Goal: Task Accomplishment & Management: Complete application form

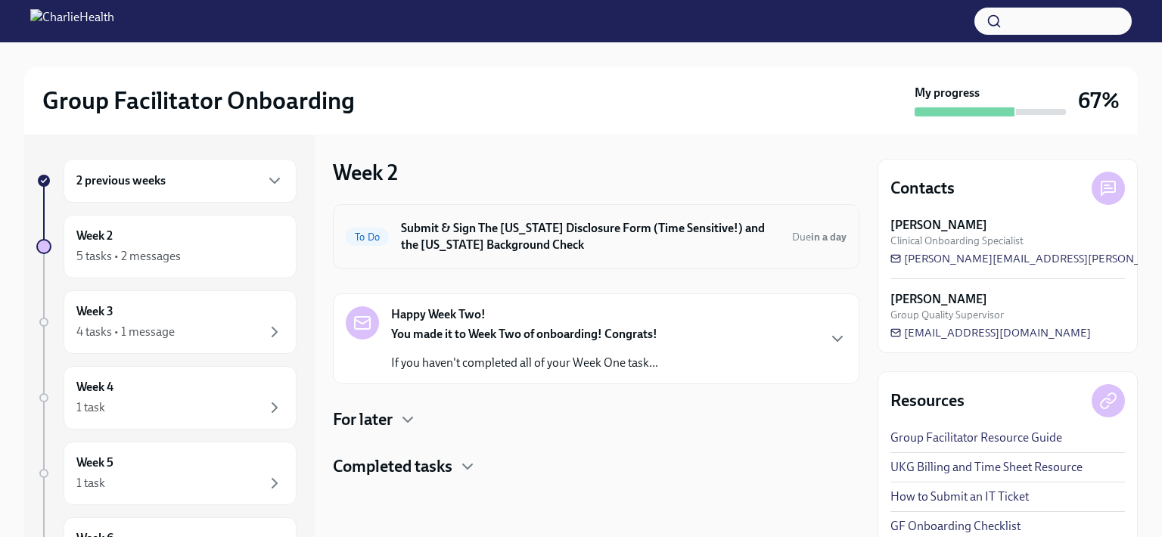
click at [678, 250] on h6 "Submit & Sign The [US_STATE] Disclosure Form (Time Sensitive!) and the [US_STAT…" at bounding box center [590, 236] width 379 height 33
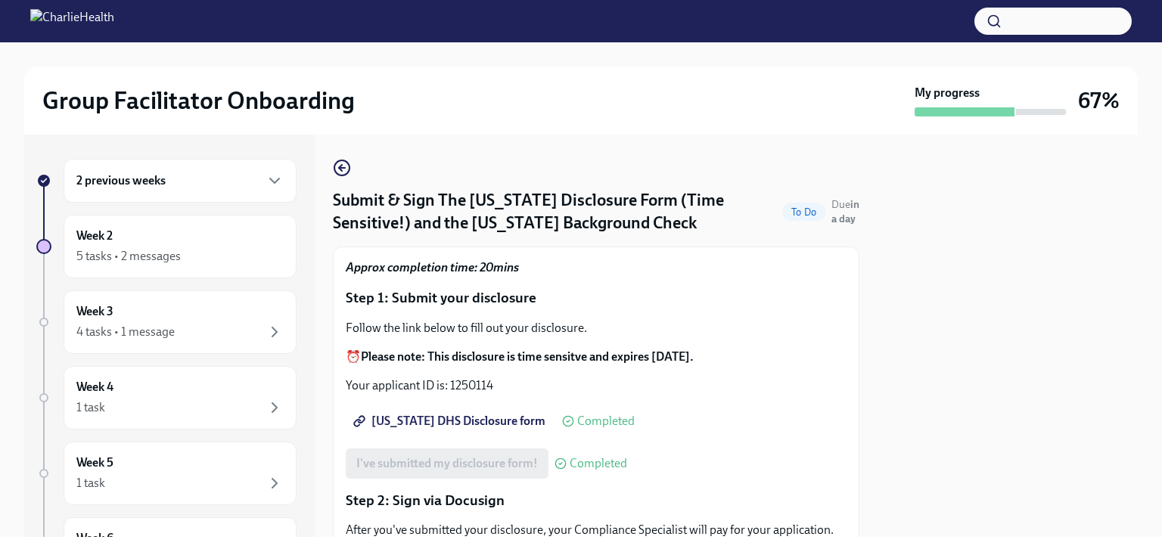
click at [328, 167] on div "2 previous weeks Week 2 5 tasks • 2 messages Week 3 4 tasks • 1 message Week 4 …" at bounding box center [581, 336] width 1114 height 403
click at [342, 168] on icon "button" at bounding box center [342, 168] width 6 height 0
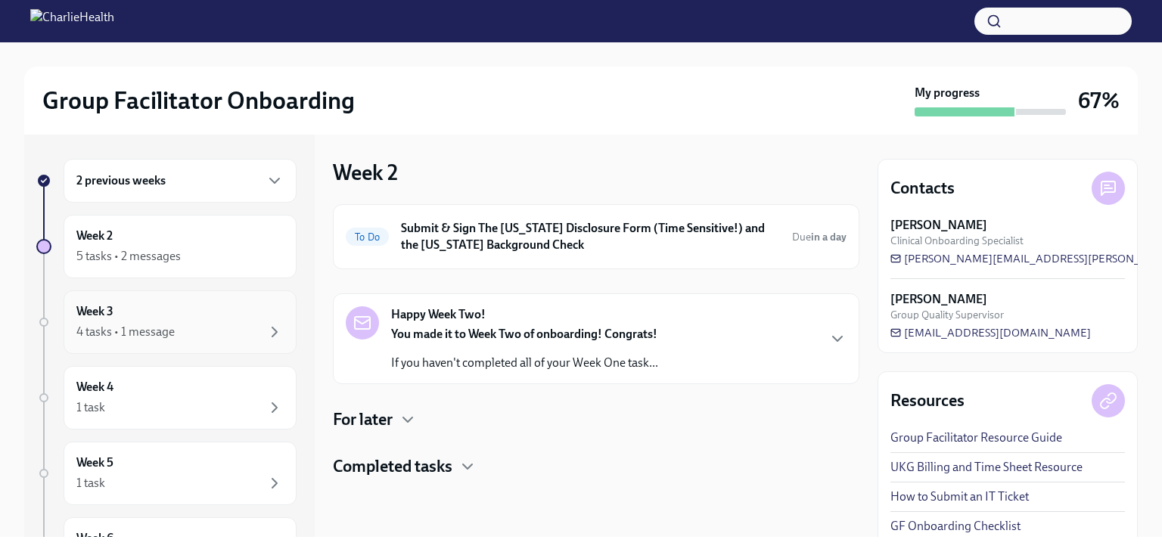
click at [151, 325] on div "4 tasks • 1 message" at bounding box center [125, 332] width 98 height 17
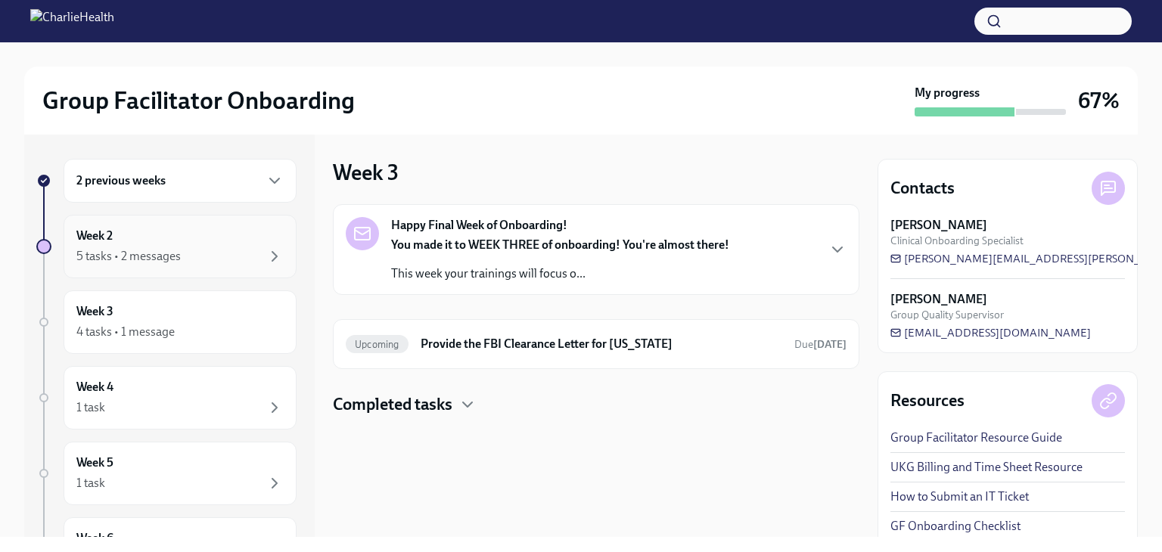
click at [153, 246] on div "Week 2 5 tasks • 2 messages" at bounding box center [179, 247] width 207 height 38
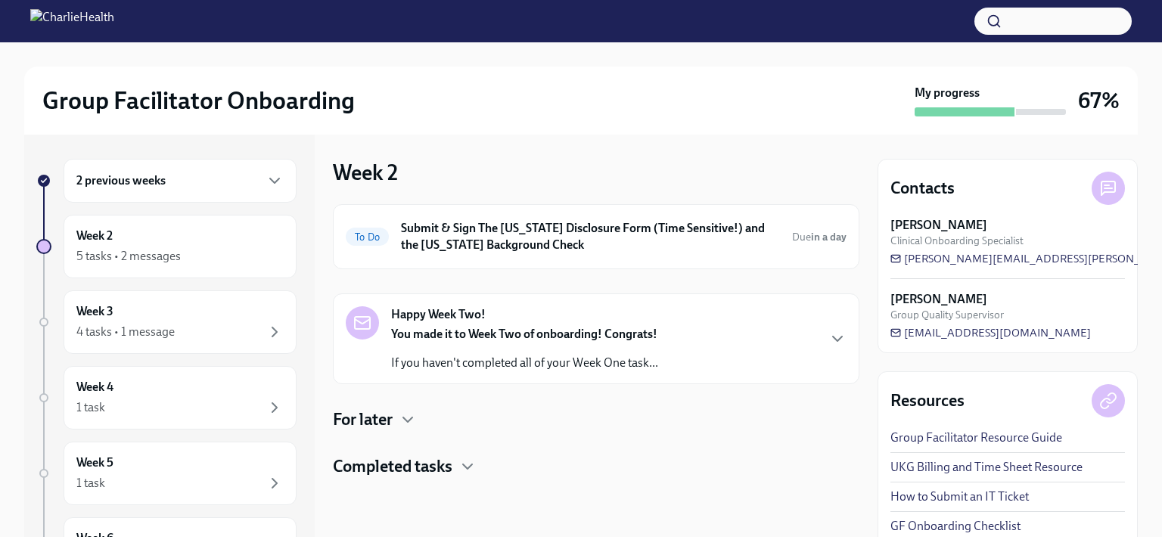
click at [374, 425] on h4 "For later" at bounding box center [363, 420] width 60 height 23
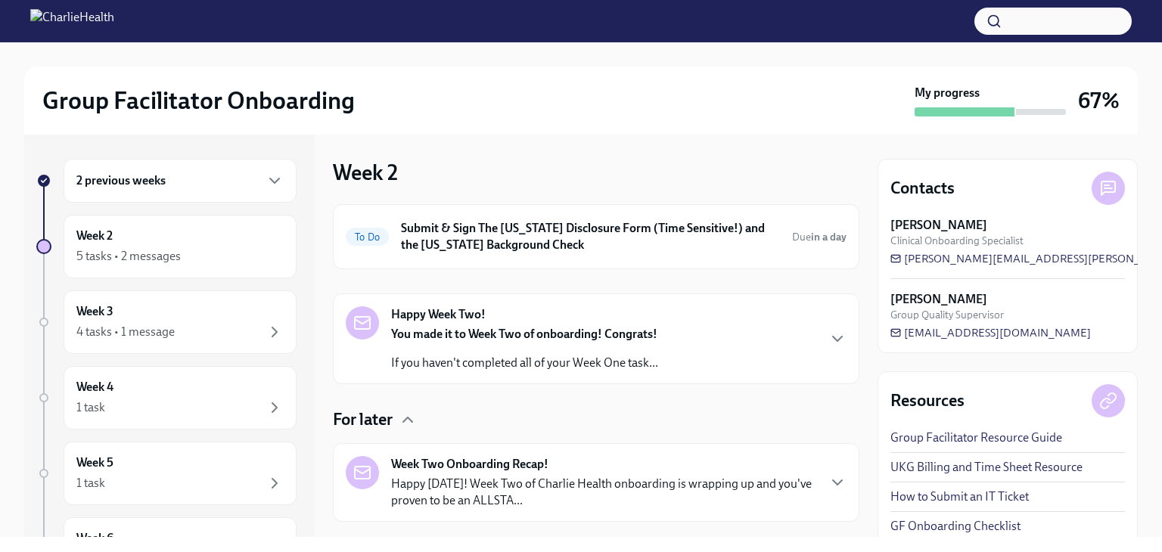
scroll to position [79, 0]
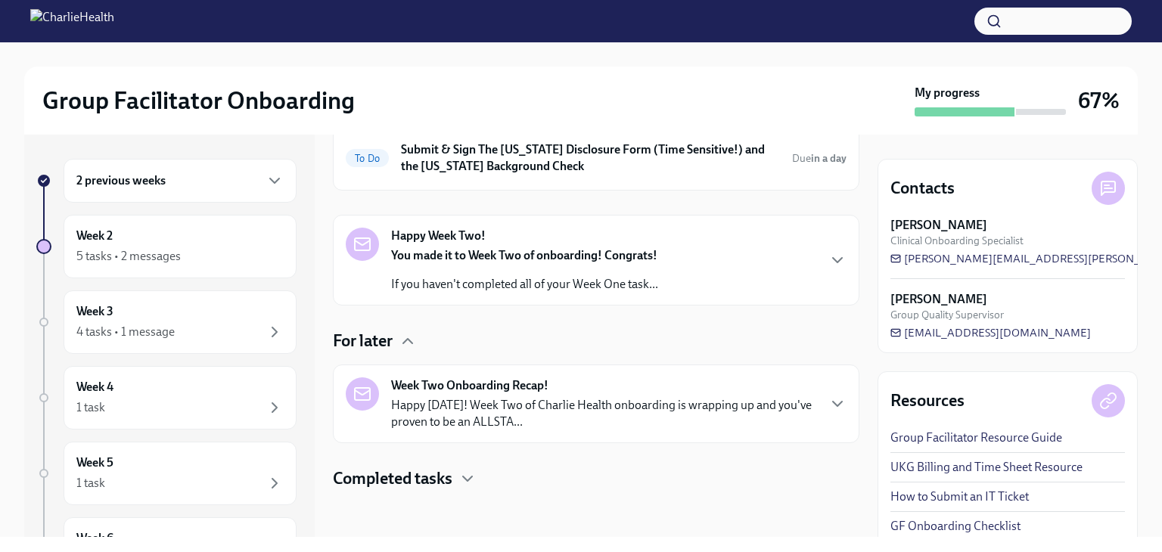
click at [546, 390] on strong "Week Two Onboarding Recap!" at bounding box center [469, 386] width 157 height 17
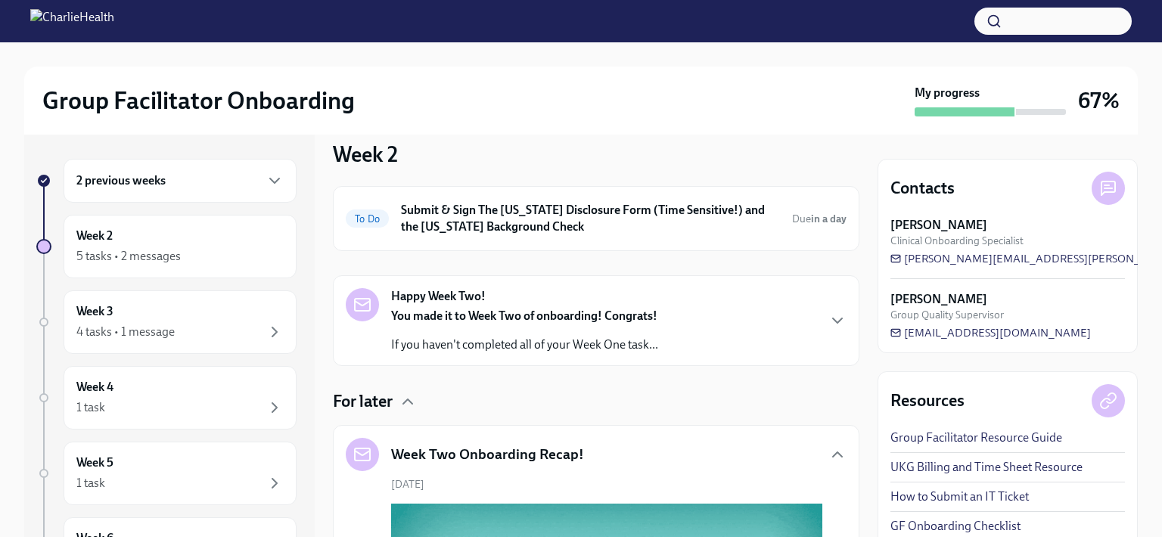
scroll to position [0, 0]
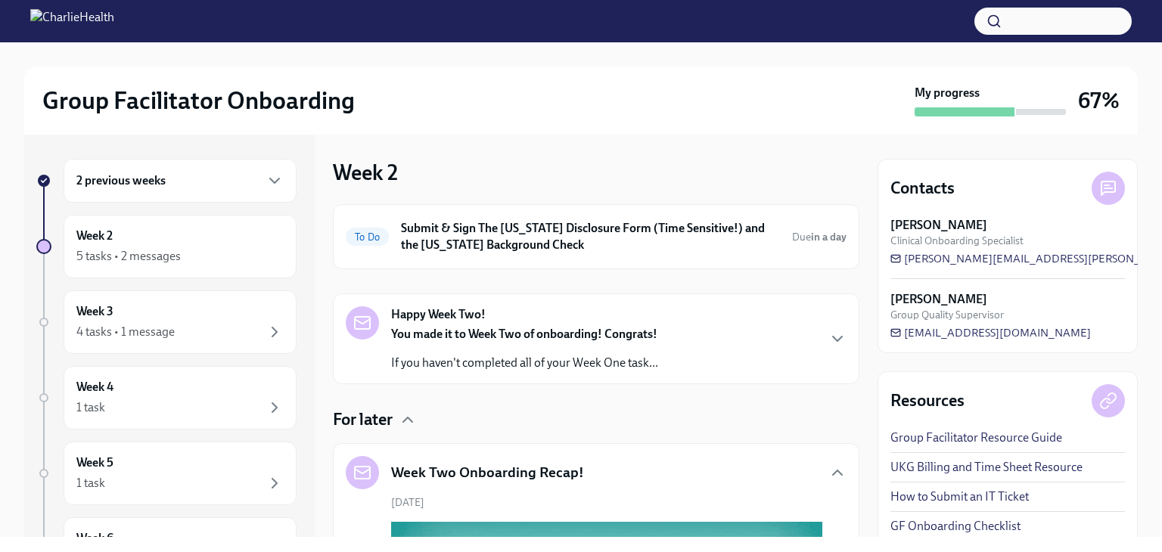
click at [200, 434] on div "2 previous weeks Week 2 5 tasks • 2 messages Week 3 4 tasks • 1 message Week 4 …" at bounding box center [166, 414] width 260 height 511
click at [197, 460] on div "Week 5 1 task" at bounding box center [179, 474] width 207 height 38
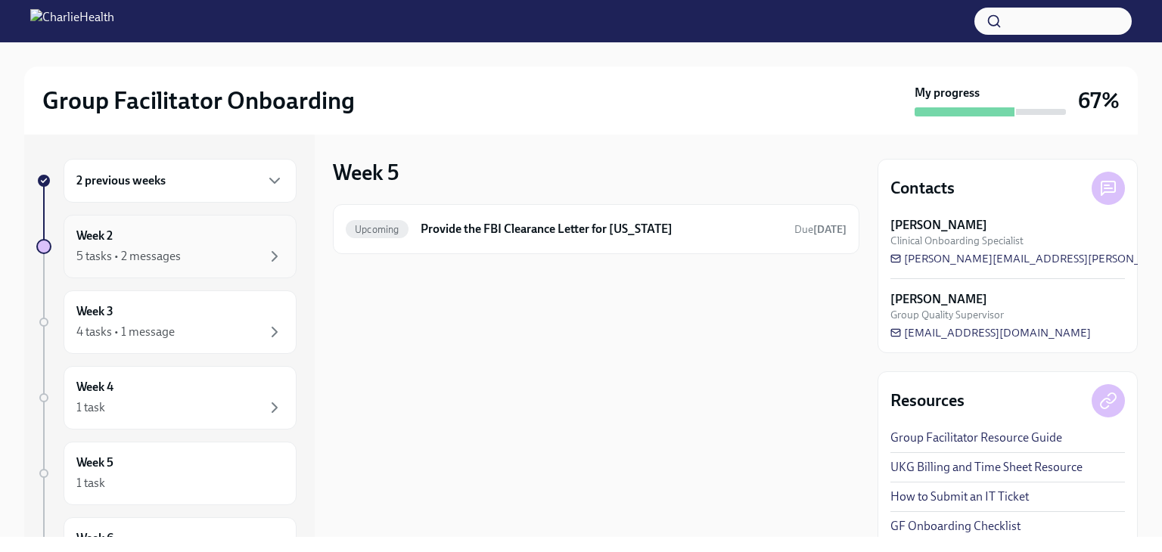
click at [191, 241] on div "Week 2 5 tasks • 2 messages" at bounding box center [179, 247] width 207 height 38
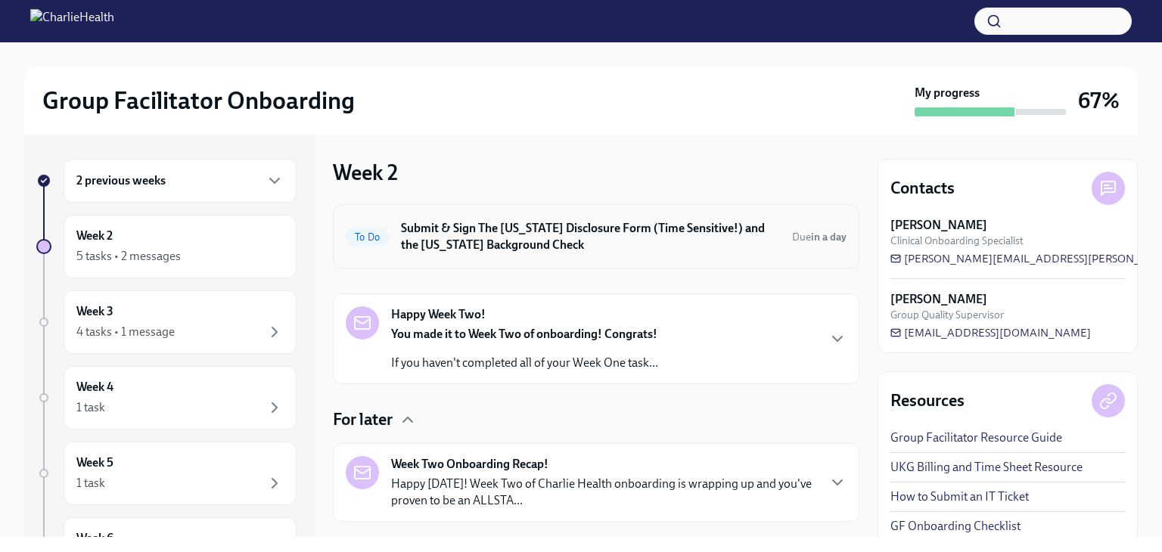
click at [549, 267] on div "To Do Submit & Sign The [US_STATE] Disclosure Form (Time Sensitive!) and the [U…" at bounding box center [596, 236] width 527 height 65
click at [549, 249] on h6 "Submit & Sign The [US_STATE] Disclosure Form (Time Sensitive!) and the [US_STAT…" at bounding box center [590, 236] width 379 height 33
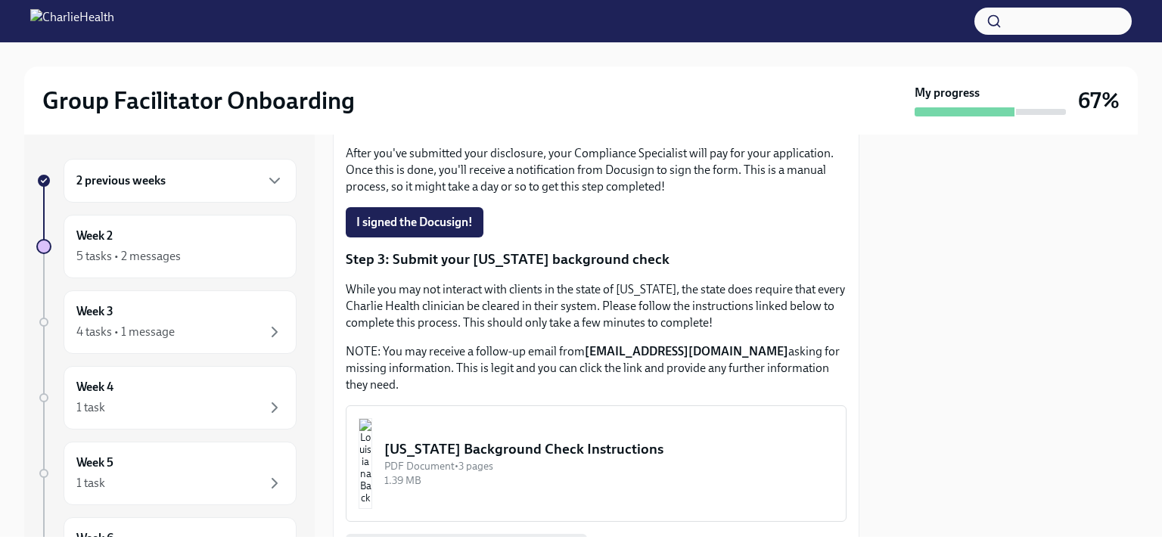
scroll to position [392, 0]
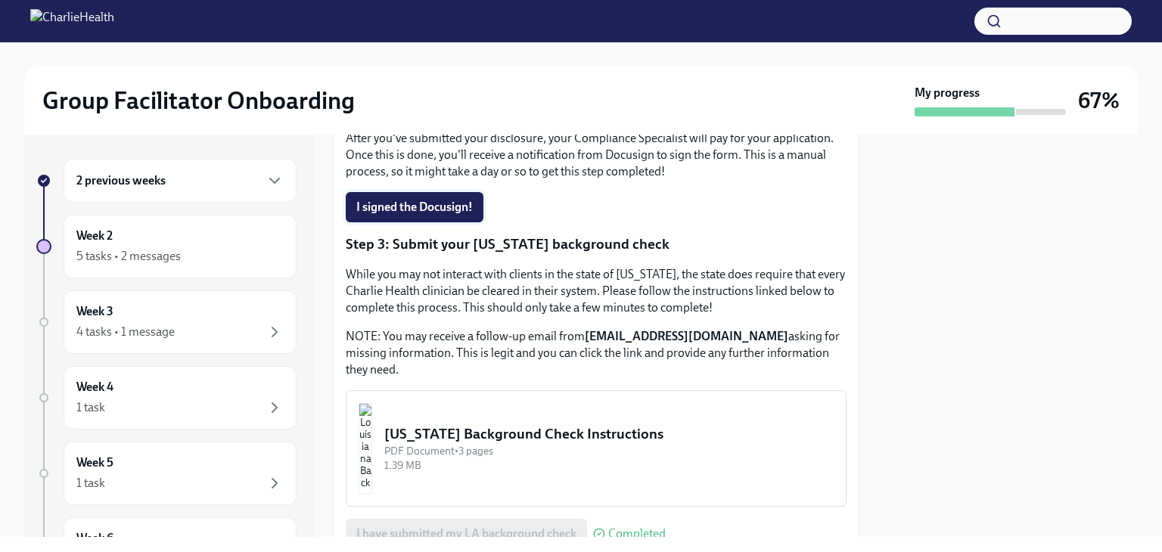
click at [409, 205] on span "I signed the Docusign!" at bounding box center [414, 207] width 117 height 15
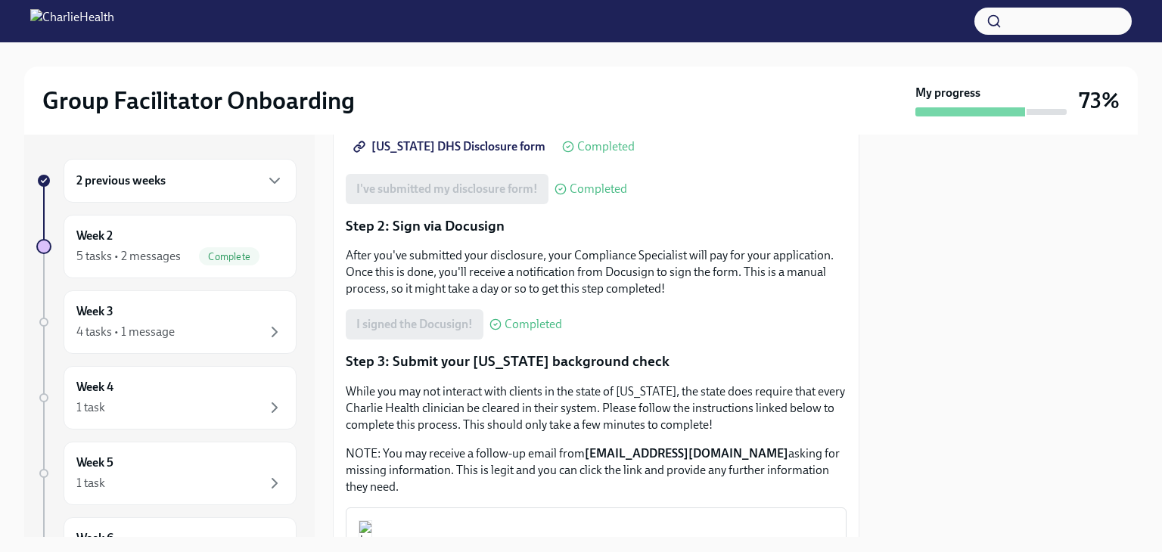
scroll to position [518, 0]
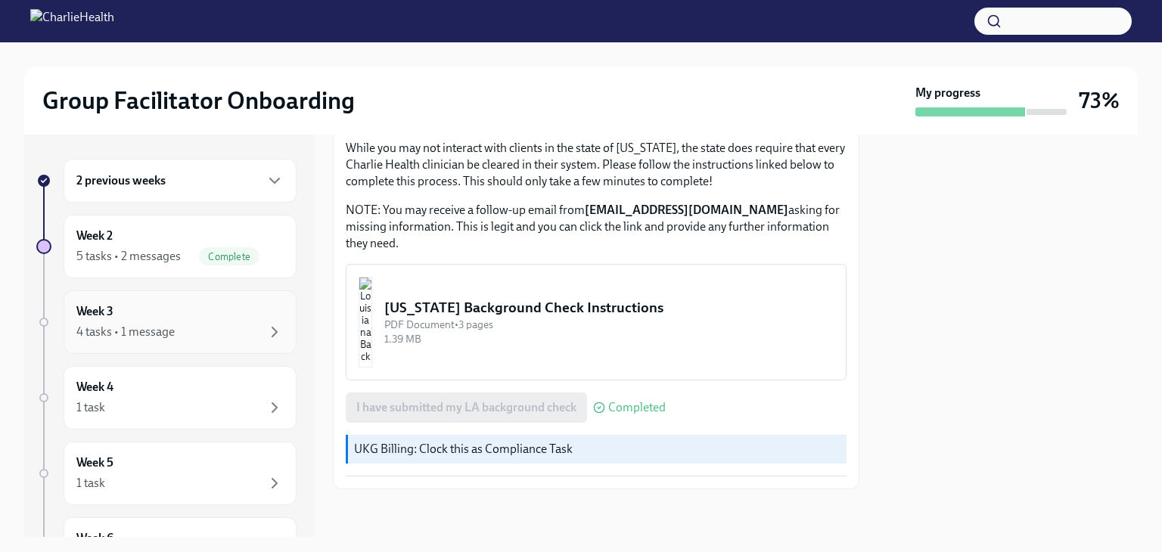
click at [257, 312] on div "Week 3 4 tasks • 1 message" at bounding box center [179, 322] width 207 height 38
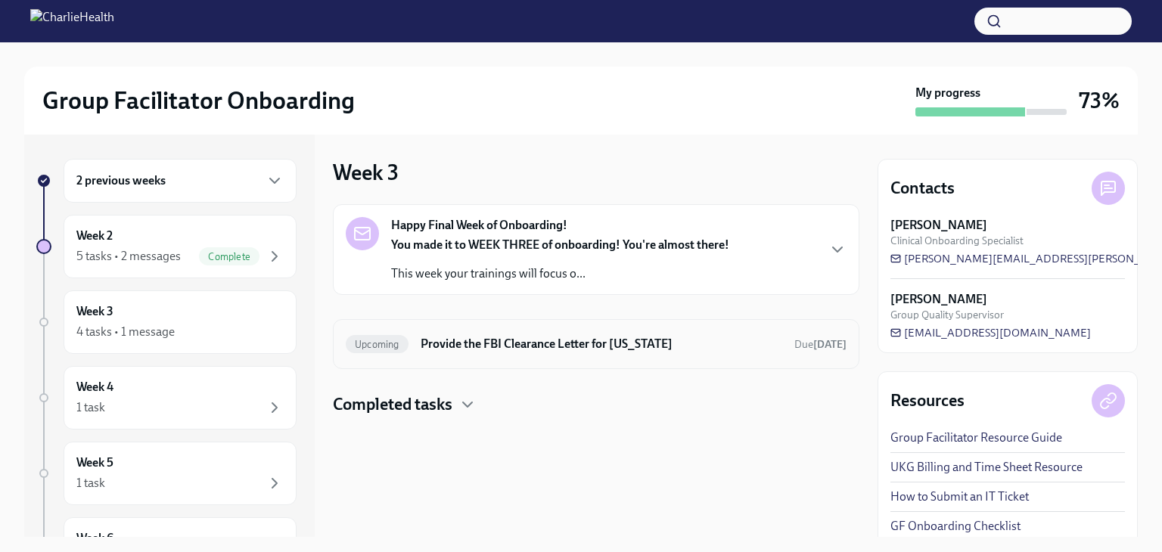
click at [536, 355] on div "Upcoming Provide the FBI Clearance Letter for [US_STATE] Due [DATE]" at bounding box center [596, 344] width 501 height 24
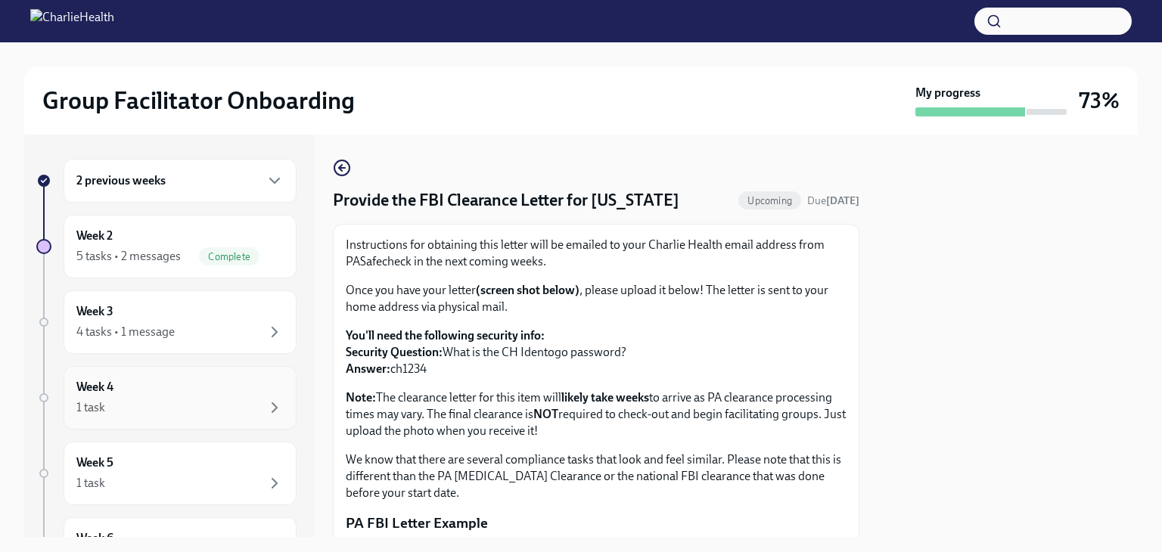
click at [176, 388] on div "Week 4 1 task" at bounding box center [179, 398] width 207 height 38
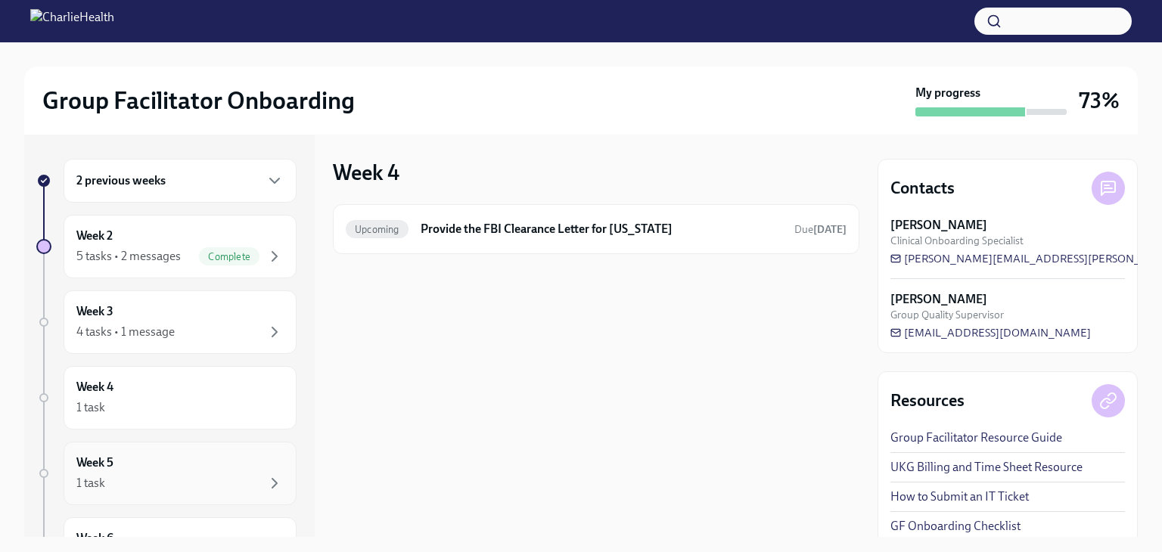
click at [173, 465] on div "Week 5 1 task" at bounding box center [179, 474] width 207 height 38
click at [180, 326] on div "4 tasks • 1 message" at bounding box center [179, 332] width 207 height 18
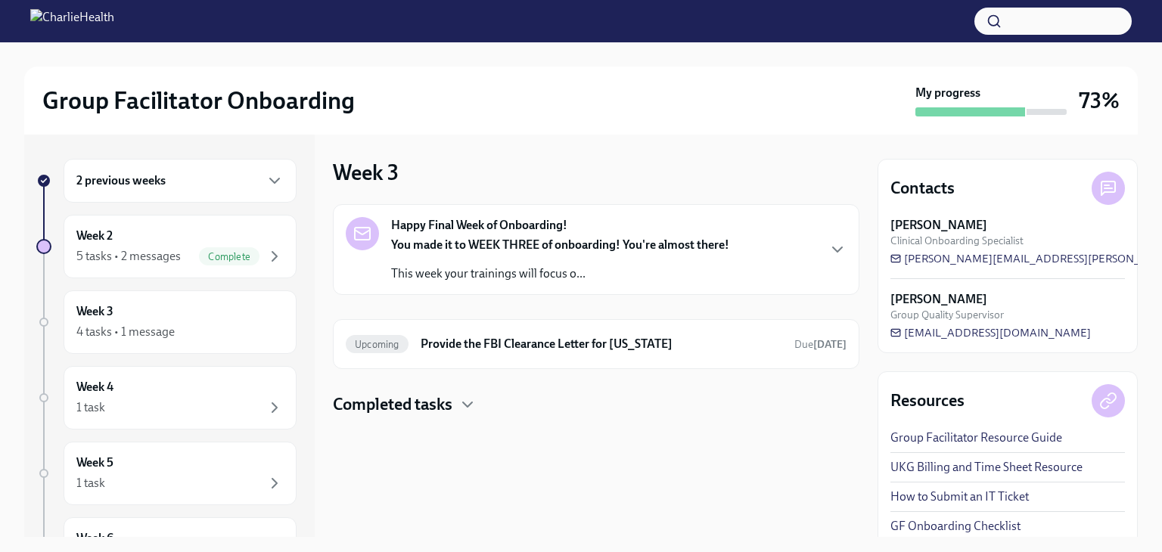
click at [689, 466] on div "Week 3 Happy Final Week of Onboarding! You made it to WEEK THREE of onboarding!…" at bounding box center [596, 336] width 527 height 403
